Goal: Go to known website: Go to known website

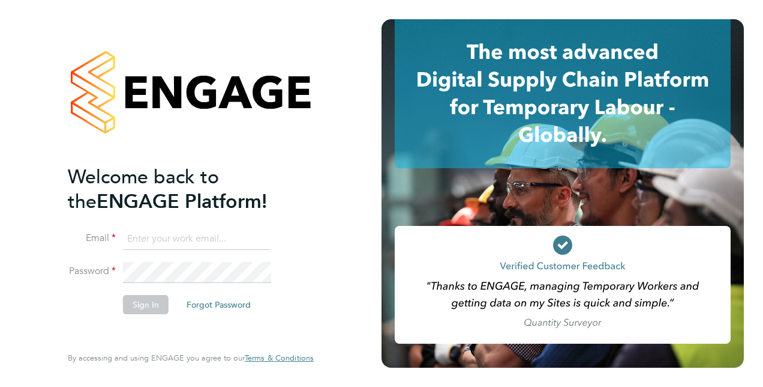
click at [155, 242] on input at bounding box center [197, 239] width 148 height 22
type input "[EMAIL_ADDRESS][DOMAIN_NAME]"
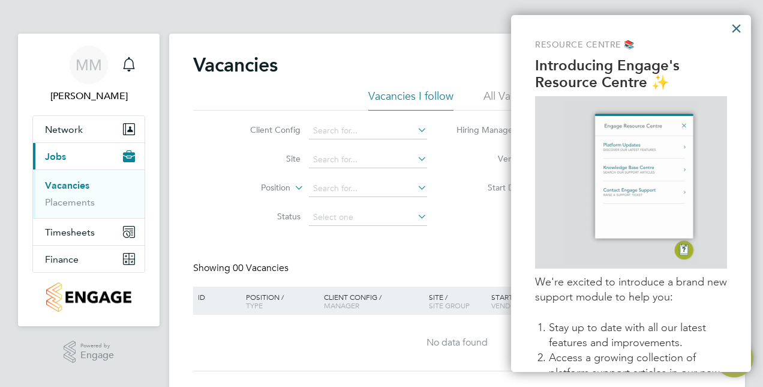
click at [737, 24] on button "×" at bounding box center [736, 28] width 11 height 19
